Goal: Task Accomplishment & Management: Use online tool/utility

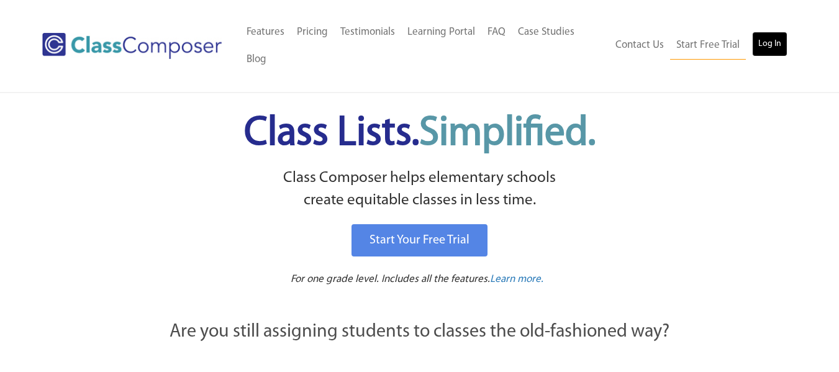
click at [771, 42] on link "Log In" at bounding box center [769, 44] width 35 height 25
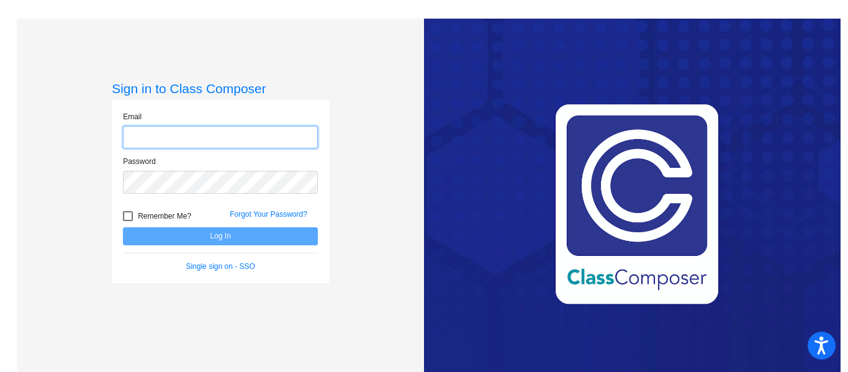
click at [169, 133] on input "email" at bounding box center [220, 137] width 195 height 23
type input "[EMAIL_ADDRESS][PERSON_NAME][DOMAIN_NAME]"
click at [153, 170] on div "Password" at bounding box center [220, 175] width 195 height 38
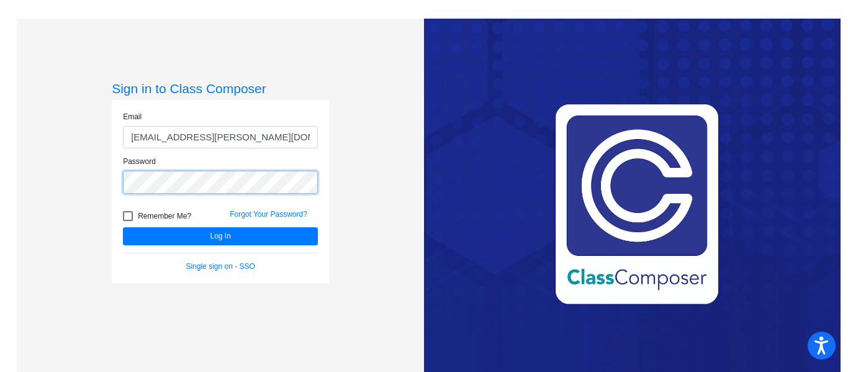
click at [123, 227] on button "Log In" at bounding box center [220, 236] width 195 height 18
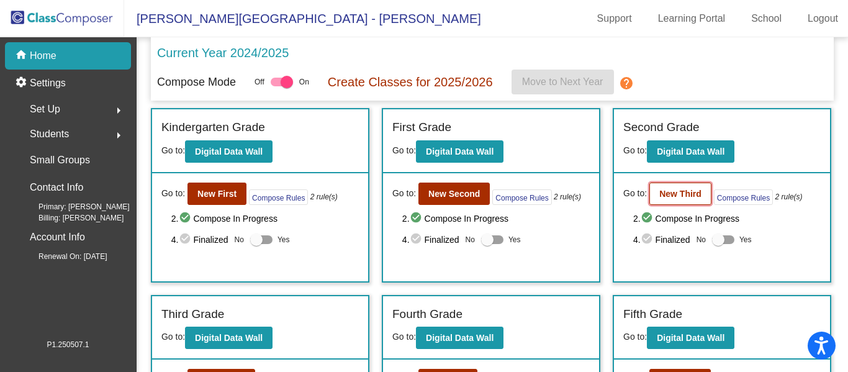
click at [681, 192] on b "New Third" at bounding box center [680, 194] width 42 height 10
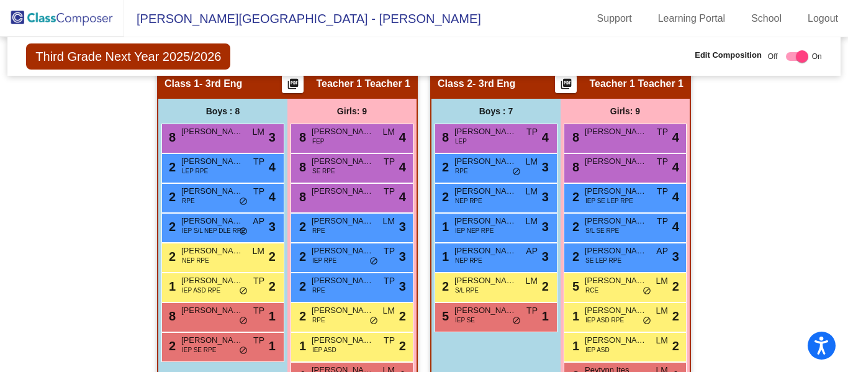
scroll to position [372, 0]
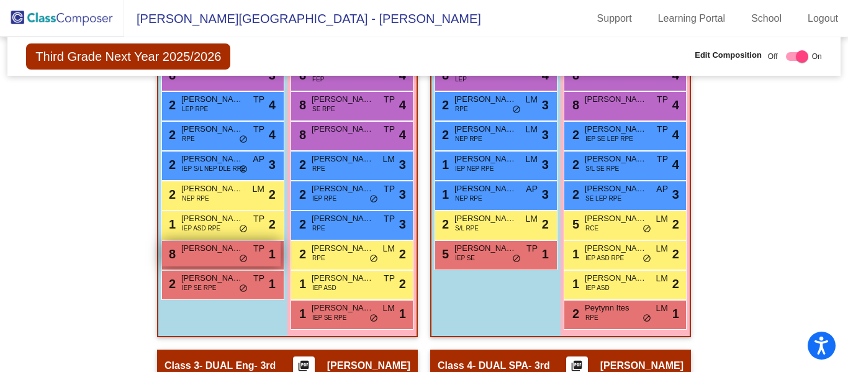
click at [205, 263] on div "8 [PERSON_NAME] [PERSON_NAME] lock do_not_disturb_alt 1" at bounding box center [221, 253] width 119 height 25
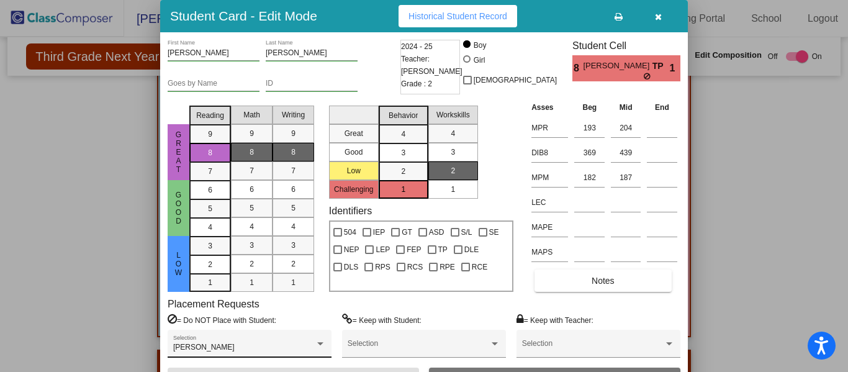
click at [296, 343] on div "Noah Dominguez Selection" at bounding box center [249, 346] width 153 height 22
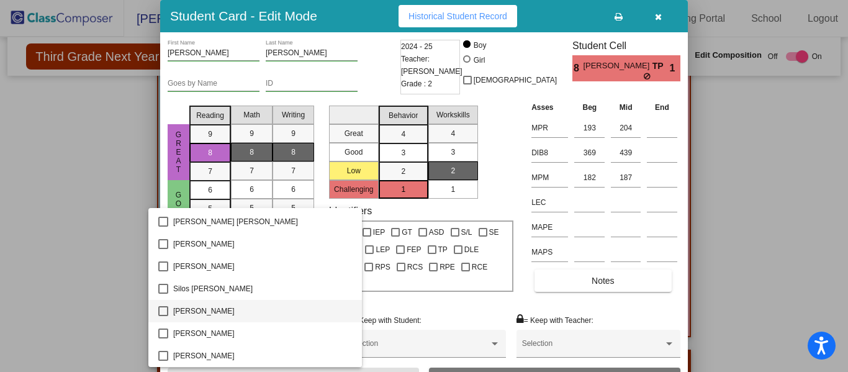
scroll to position [1167, 0]
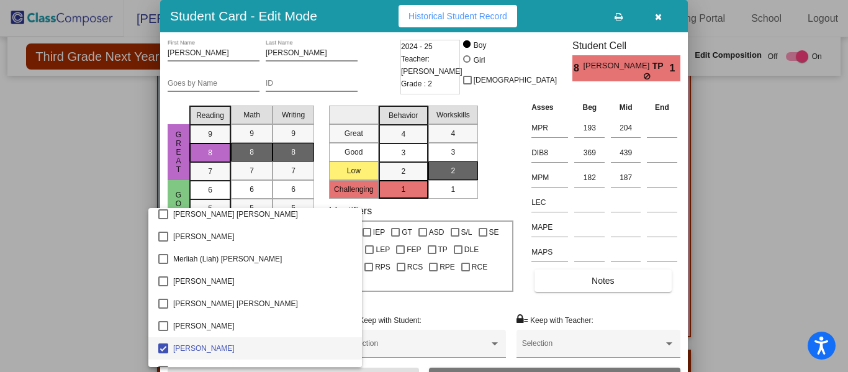
click at [83, 294] on div at bounding box center [424, 186] width 848 height 372
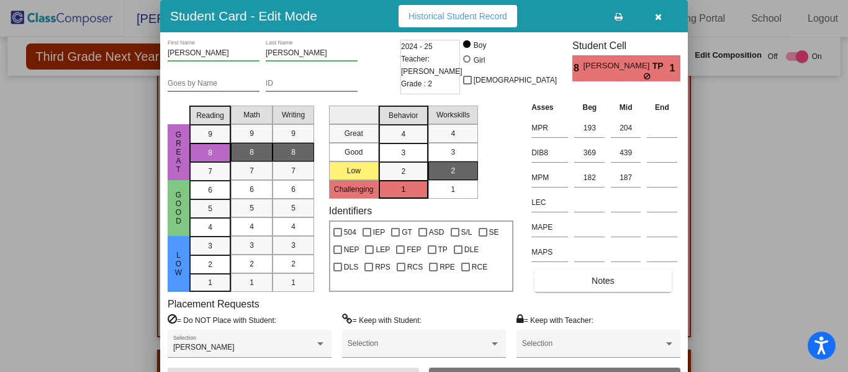
click at [661, 16] on icon "button" at bounding box center [658, 16] width 7 height 9
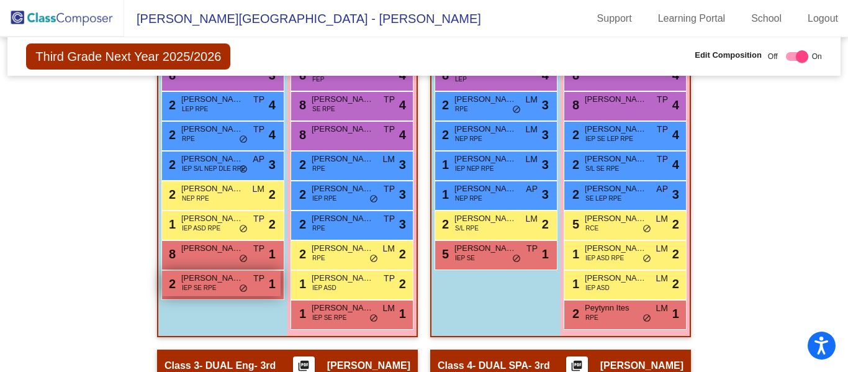
click at [205, 289] on span "IEP SE RPE" at bounding box center [199, 287] width 34 height 9
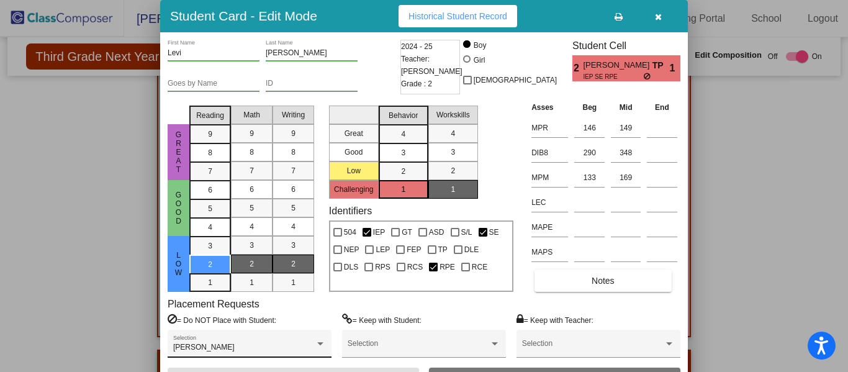
click at [293, 337] on div "Noah Dominguez Selection" at bounding box center [249, 346] width 153 height 22
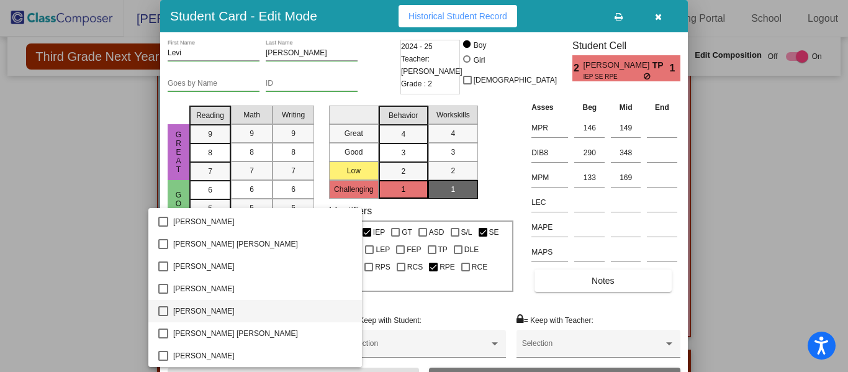
scroll to position [1539, 0]
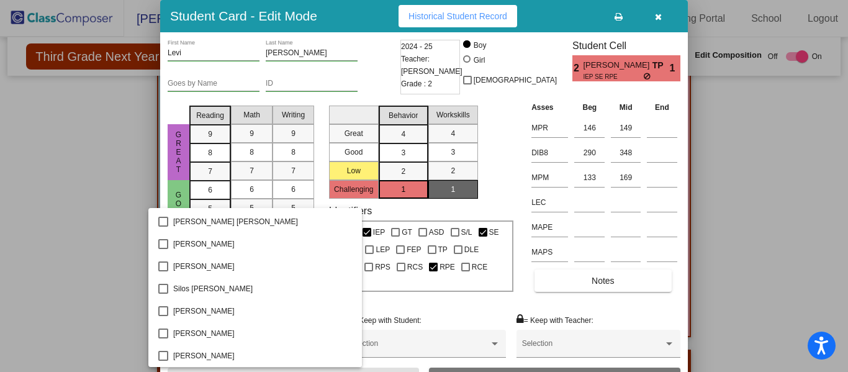
click at [49, 306] on div at bounding box center [424, 186] width 848 height 372
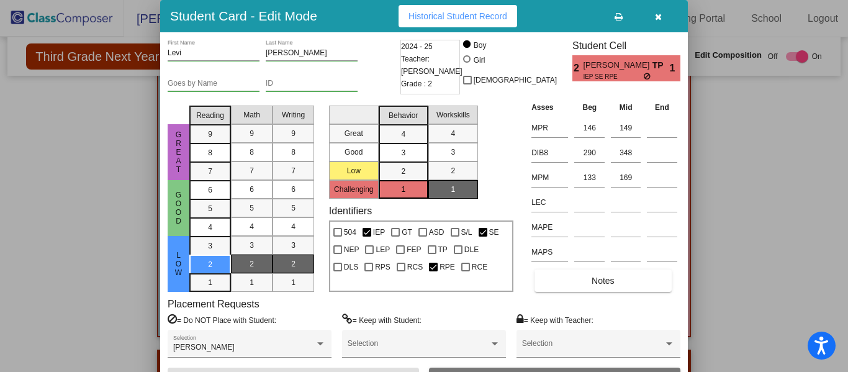
click at [660, 16] on icon "button" at bounding box center [658, 16] width 7 height 9
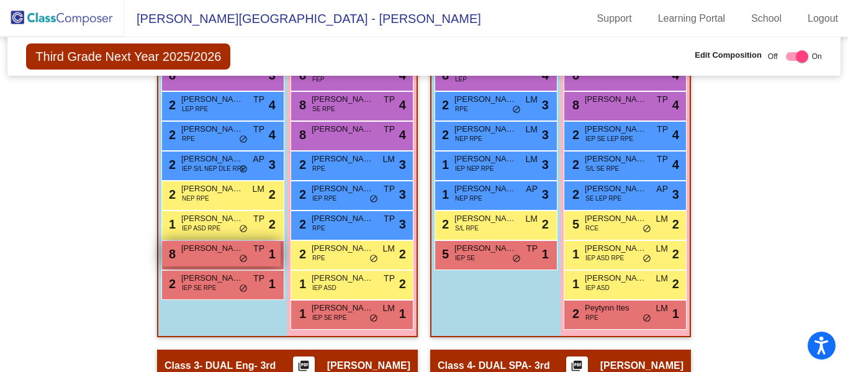
scroll to position [435, 0]
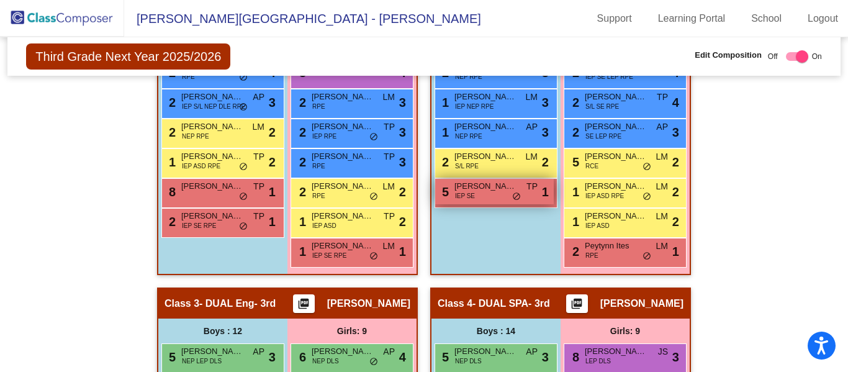
click at [481, 189] on span "Noah Dominguez" at bounding box center [485, 186] width 62 height 12
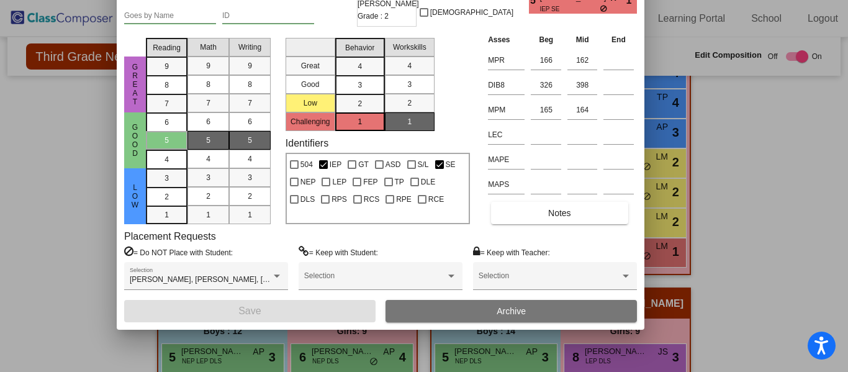
drag, startPoint x: 359, startPoint y: 21, endPoint x: 315, endPoint y: -47, distance: 80.4
click at [315, 0] on html "Accessibility Screen-Reader Guide, Feedback, and Issue Reporting | New window L…" at bounding box center [424, 186] width 848 height 372
click at [499, 310] on span "Archive" at bounding box center [511, 311] width 29 height 10
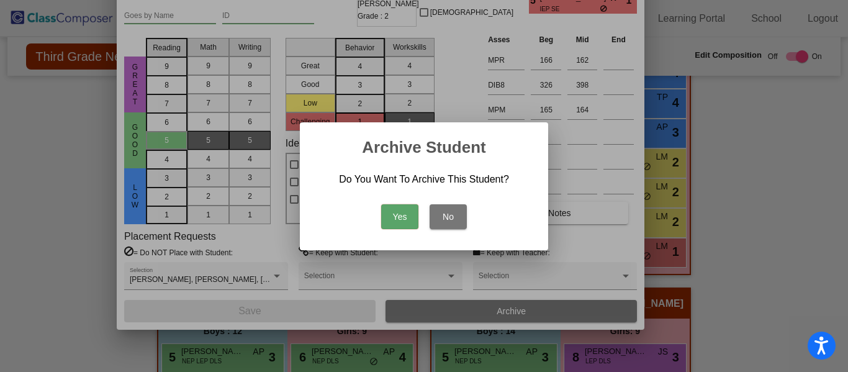
click at [395, 210] on button "Yes" at bounding box center [399, 216] width 37 height 25
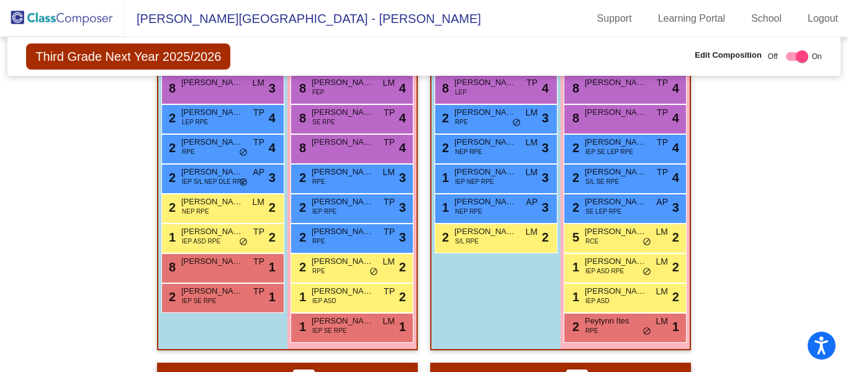
scroll to position [356, 0]
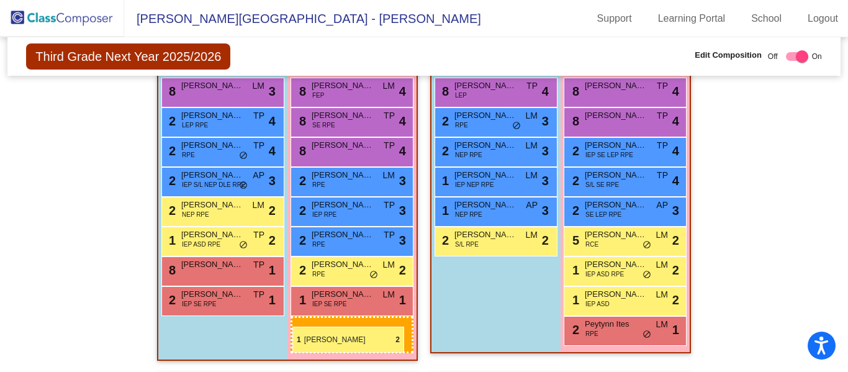
drag, startPoint x: 357, startPoint y: 284, endPoint x: 292, endPoint y: 327, distance: 77.5
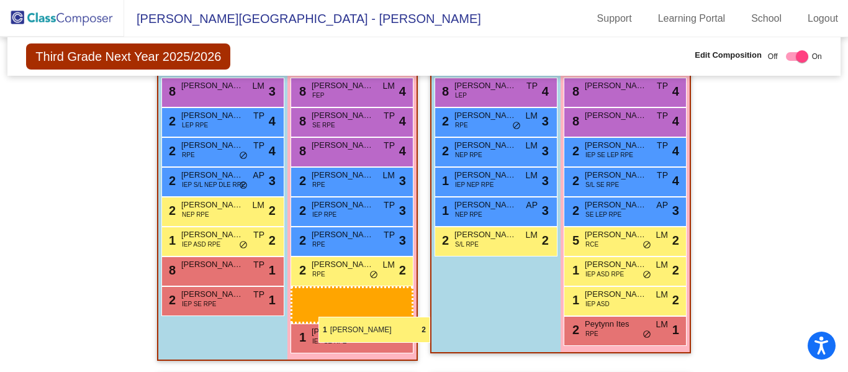
drag, startPoint x: 366, startPoint y: 289, endPoint x: 300, endPoint y: 312, distance: 69.7
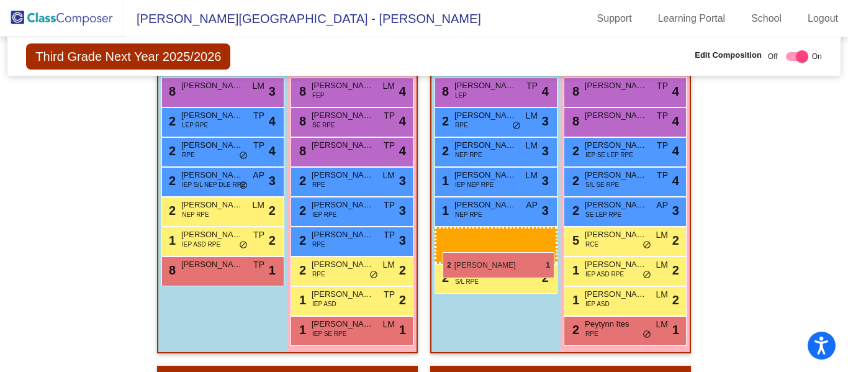
drag, startPoint x: 178, startPoint y: 300, endPoint x: 443, endPoint y: 252, distance: 269.3
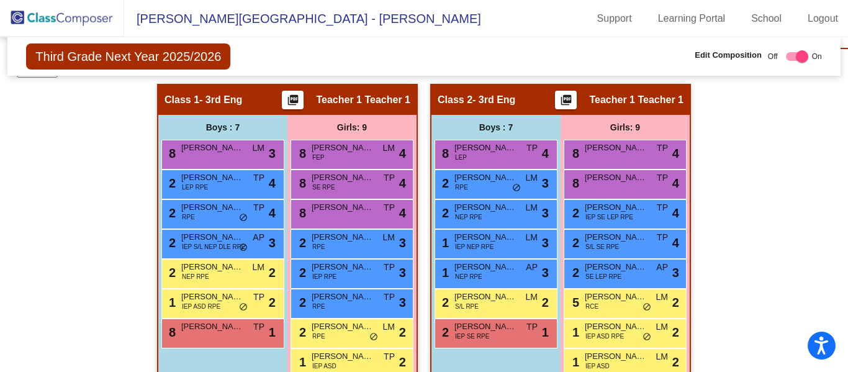
scroll to position [299, 0]
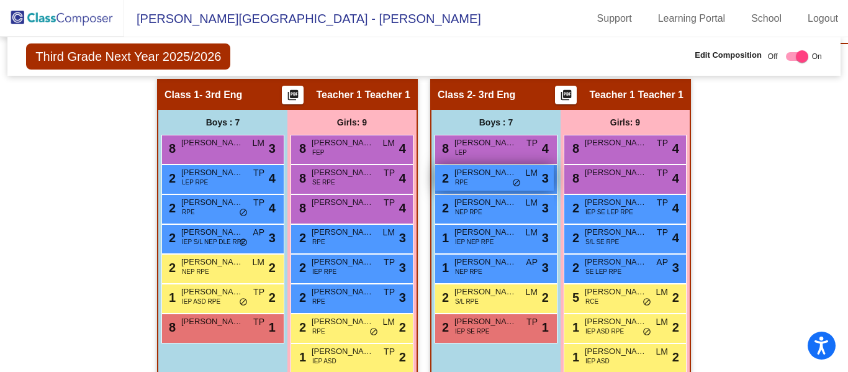
click at [486, 178] on span "Noah Mitotes" at bounding box center [485, 172] width 62 height 12
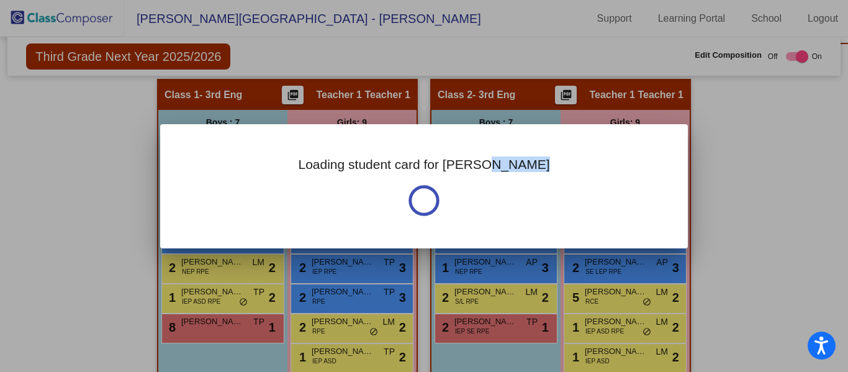
click at [486, 178] on div "Loading student card for Noah" at bounding box center [424, 186] width 528 height 124
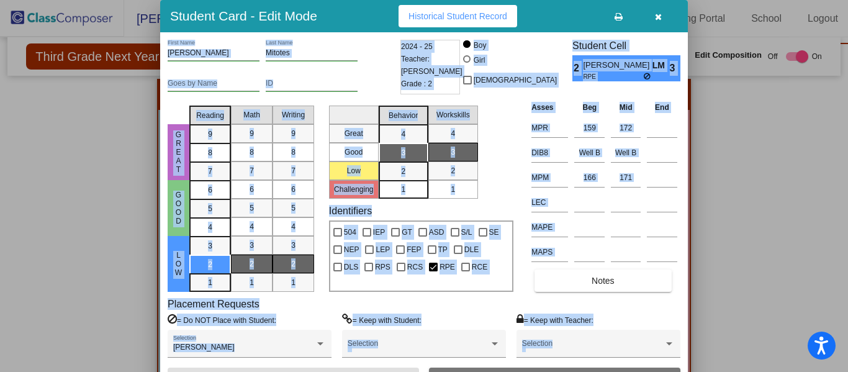
click at [656, 18] on icon "button" at bounding box center [658, 16] width 7 height 9
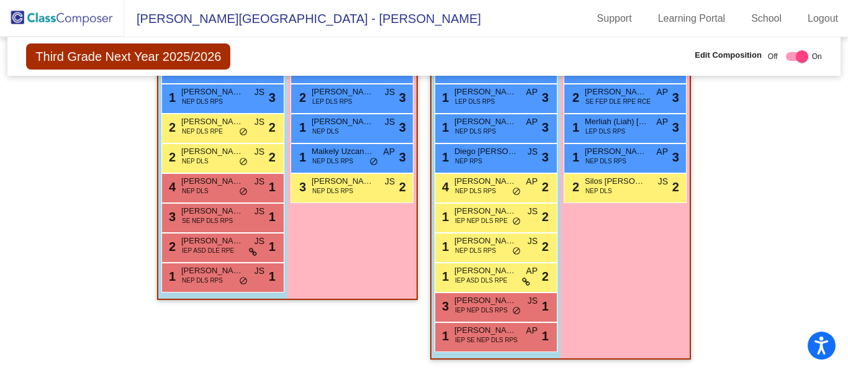
scroll to position [689, 0]
